Goal: Task Accomplishment & Management: Manage account settings

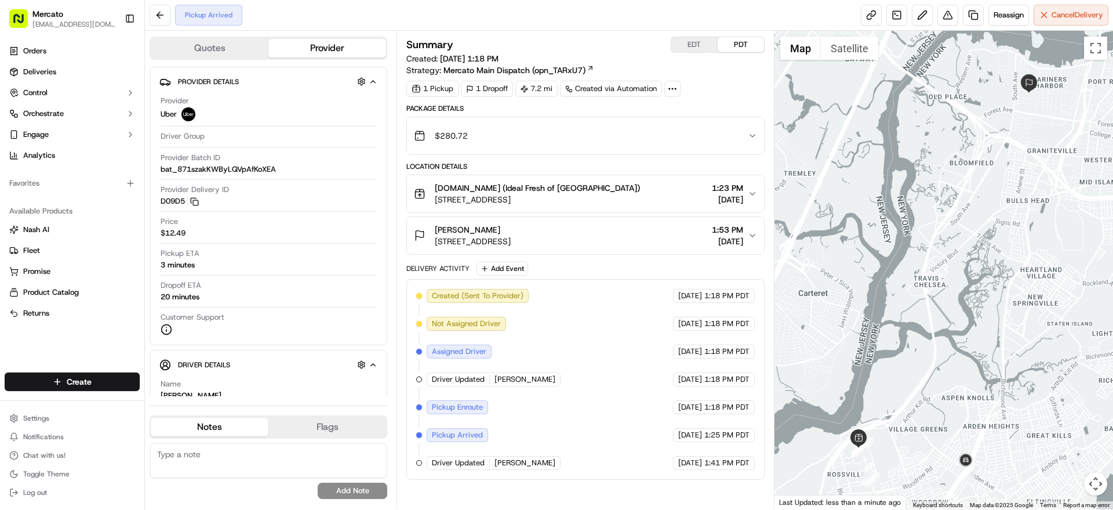
scroll to position [31, 0]
click at [1082, 17] on span "Cancel Delivery" at bounding box center [1077, 15] width 52 height 10
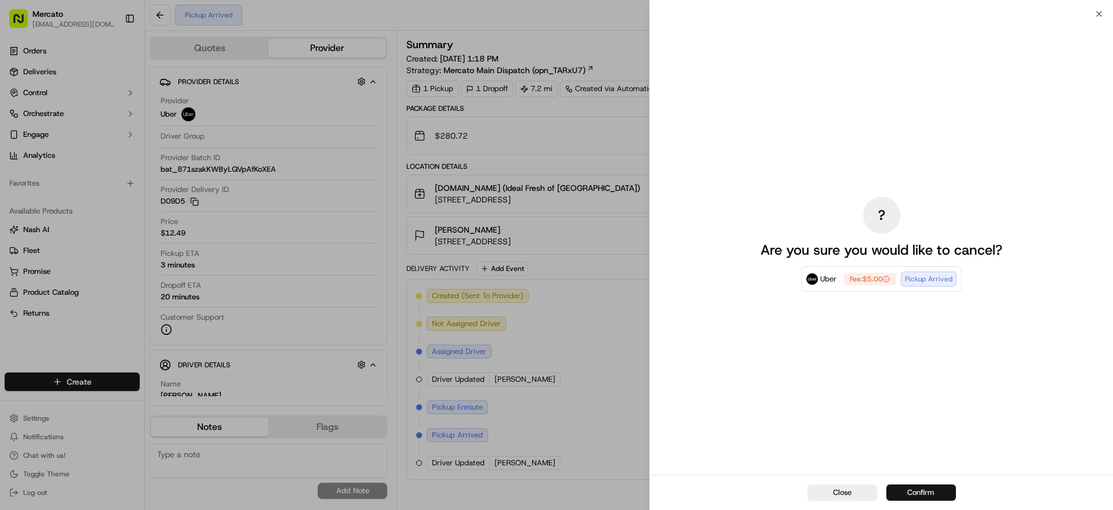
click at [945, 486] on button "Confirm" at bounding box center [921, 492] width 70 height 16
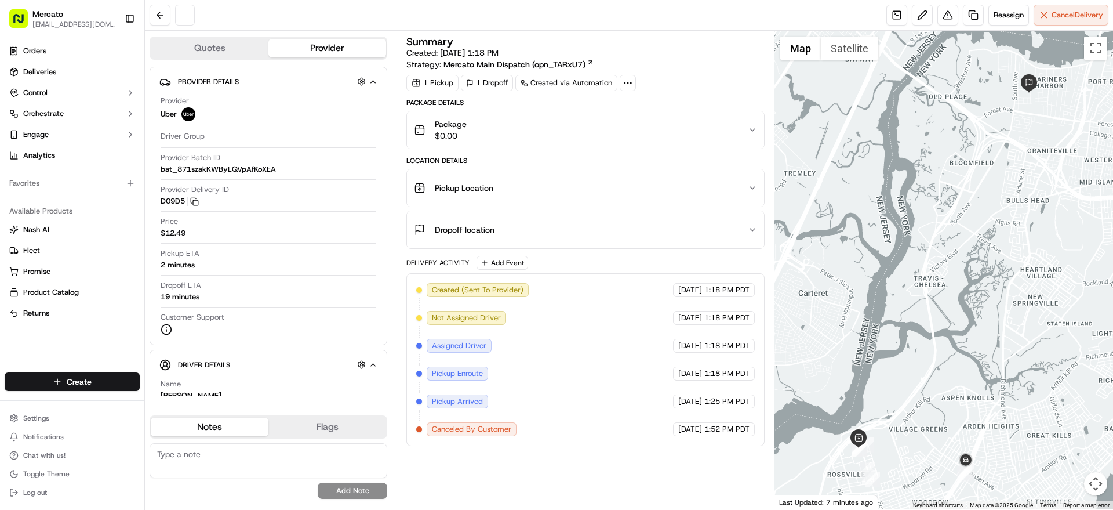
scroll to position [0, 0]
